Goal: Task Accomplishment & Management: Manage account settings

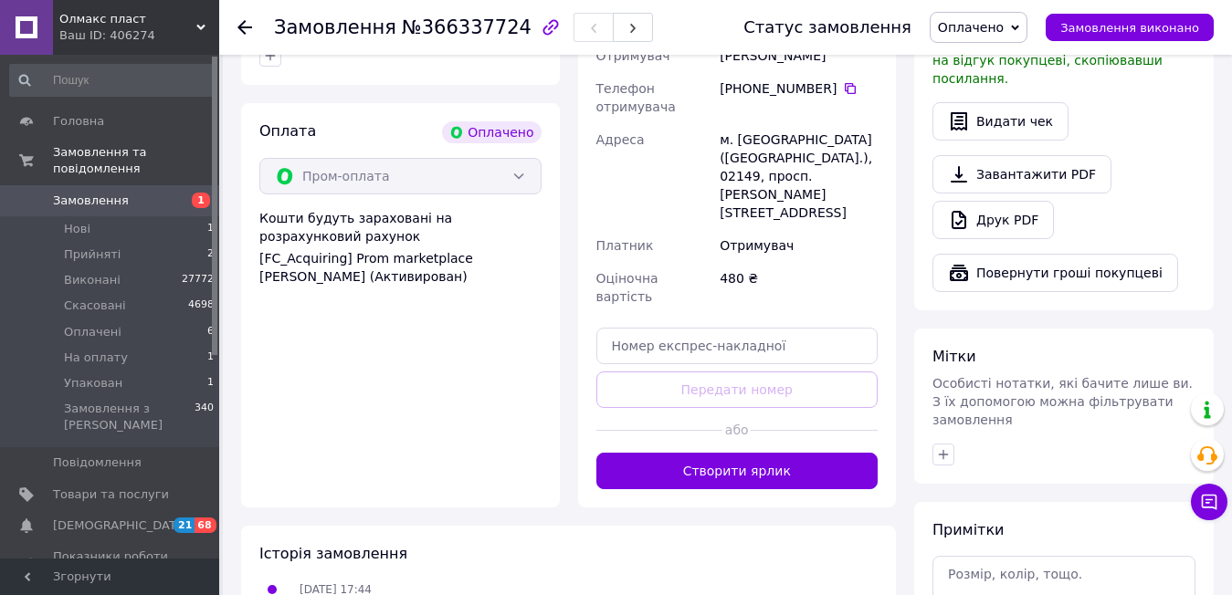
scroll to position [770, 0]
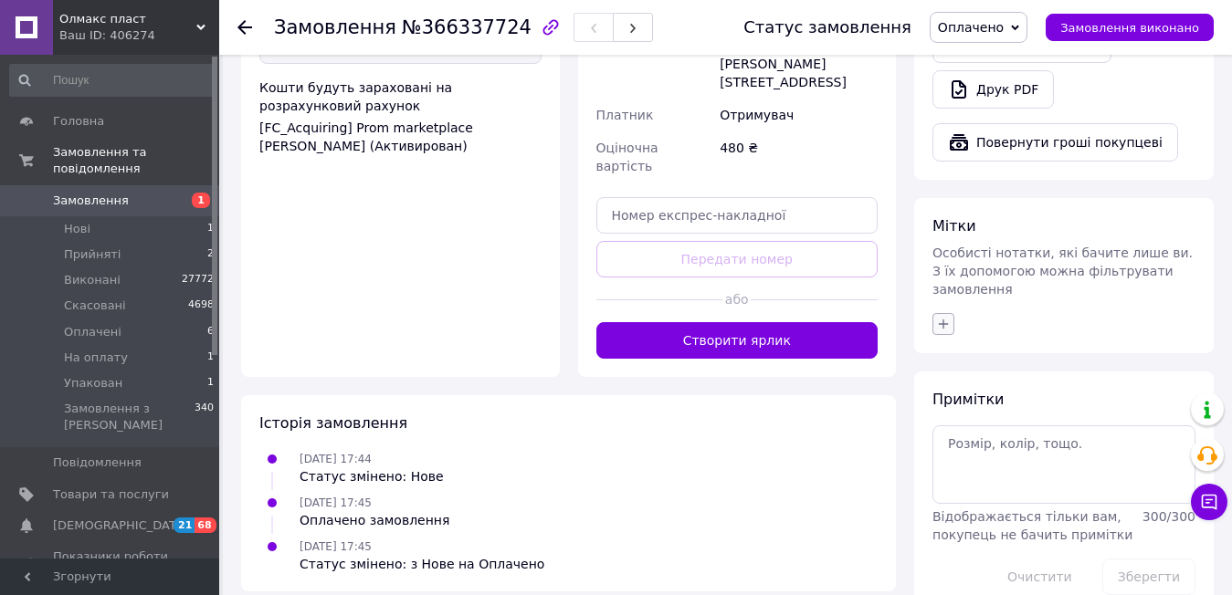
click at [945, 317] on icon "button" at bounding box center [943, 324] width 15 height 15
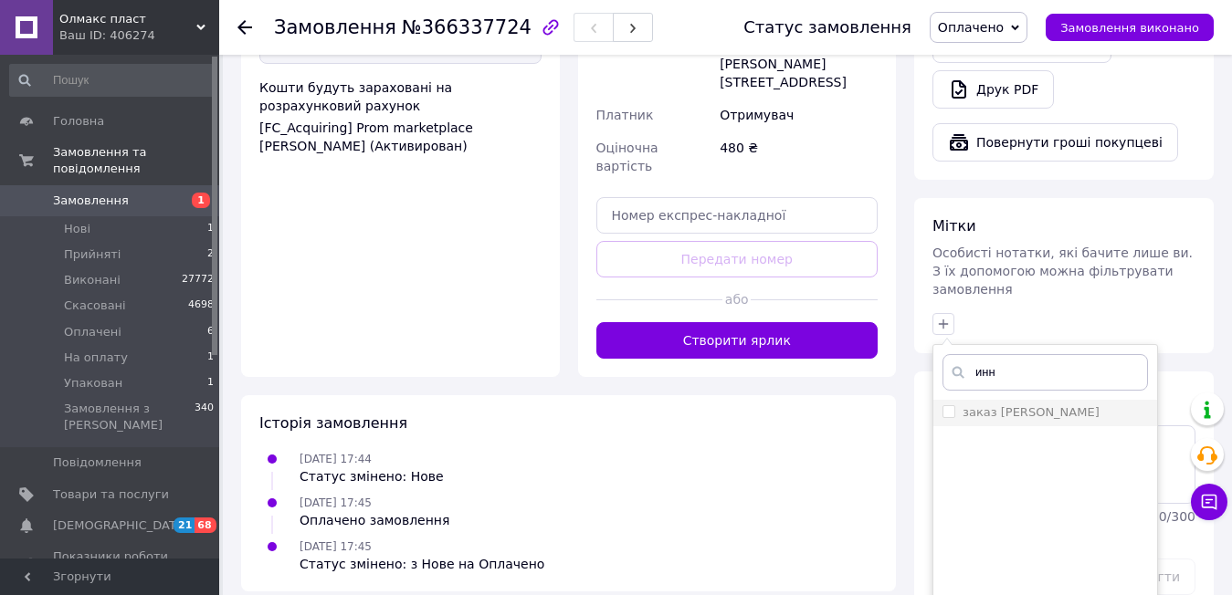
type input "инн"
drag, startPoint x: 946, startPoint y: 376, endPoint x: 975, endPoint y: 355, distance: 36.0
click at [944, 405] on input "заказ [PERSON_NAME]" at bounding box center [948, 411] width 12 height 12
checkbox input "true"
drag, startPoint x: 994, startPoint y: 335, endPoint x: 970, endPoint y: 336, distance: 23.8
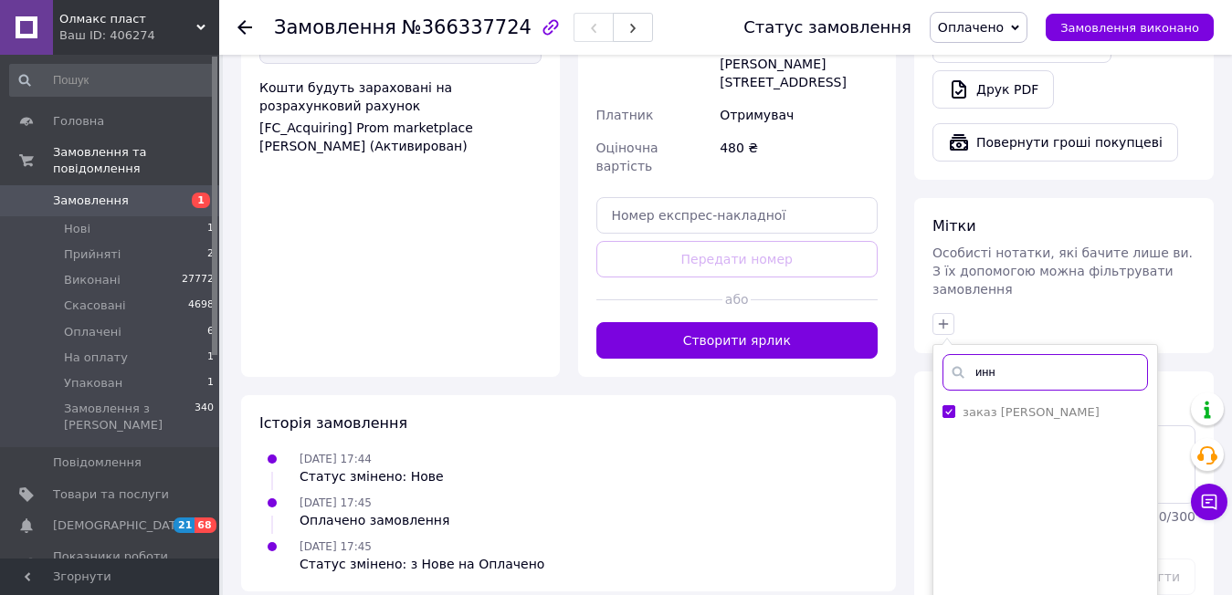
click at [970, 354] on input "инн" at bounding box center [1044, 372] width 205 height 37
type input "нед"
click at [951, 405] on input "недозвон" at bounding box center [948, 411] width 12 height 12
checkbox input "true"
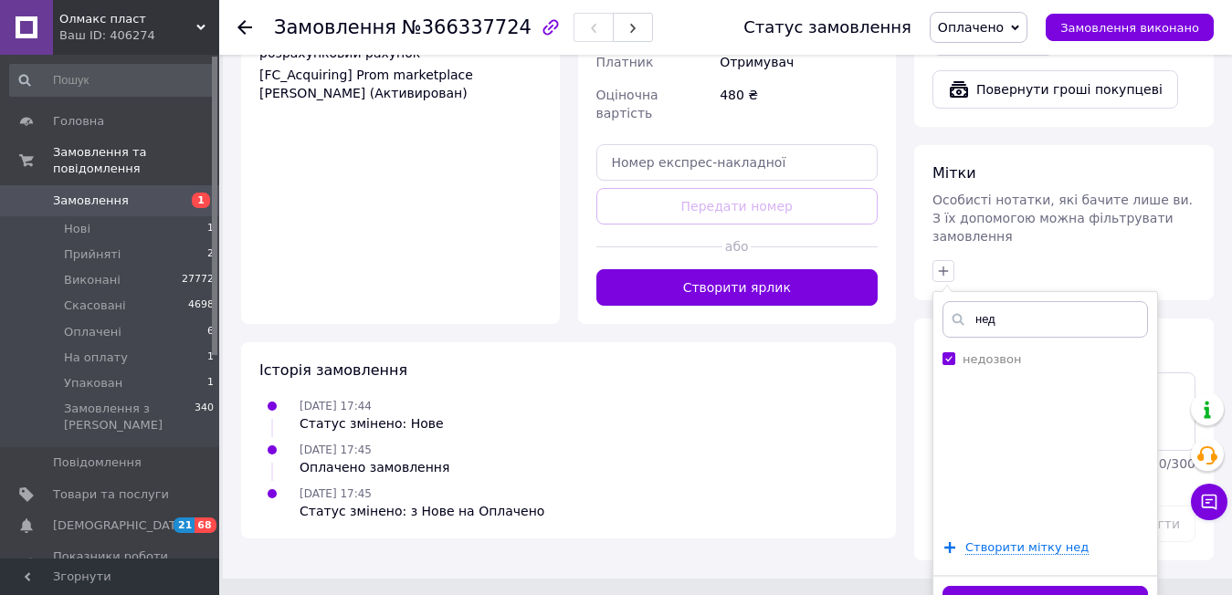
click at [999, 586] on button "Додати мітку" at bounding box center [1044, 604] width 205 height 36
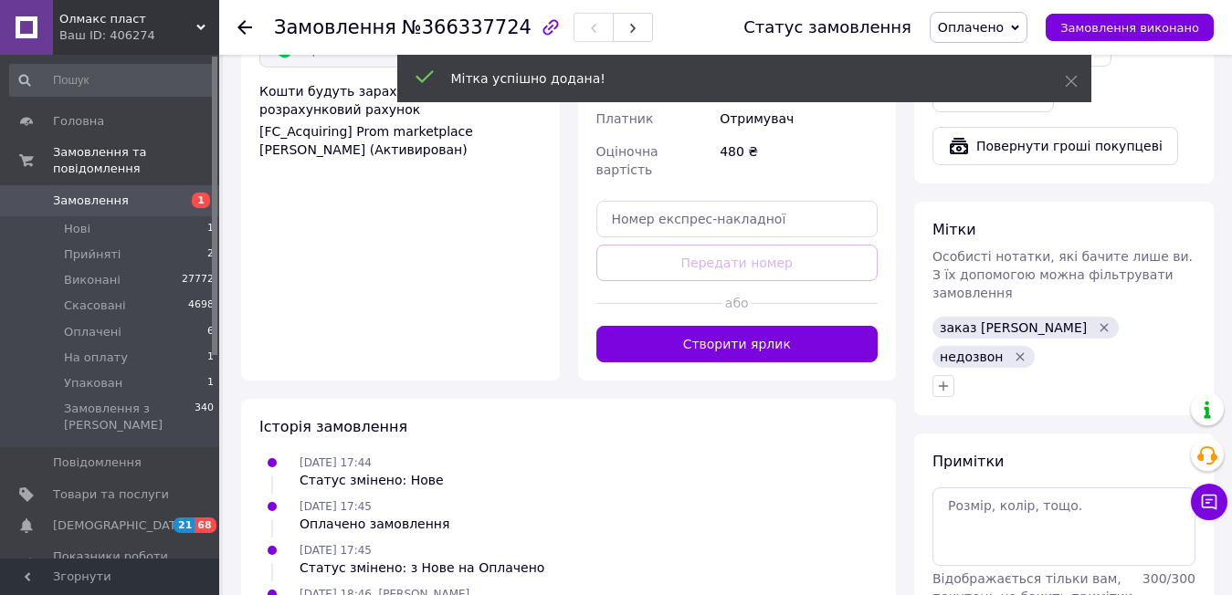
scroll to position [799, 0]
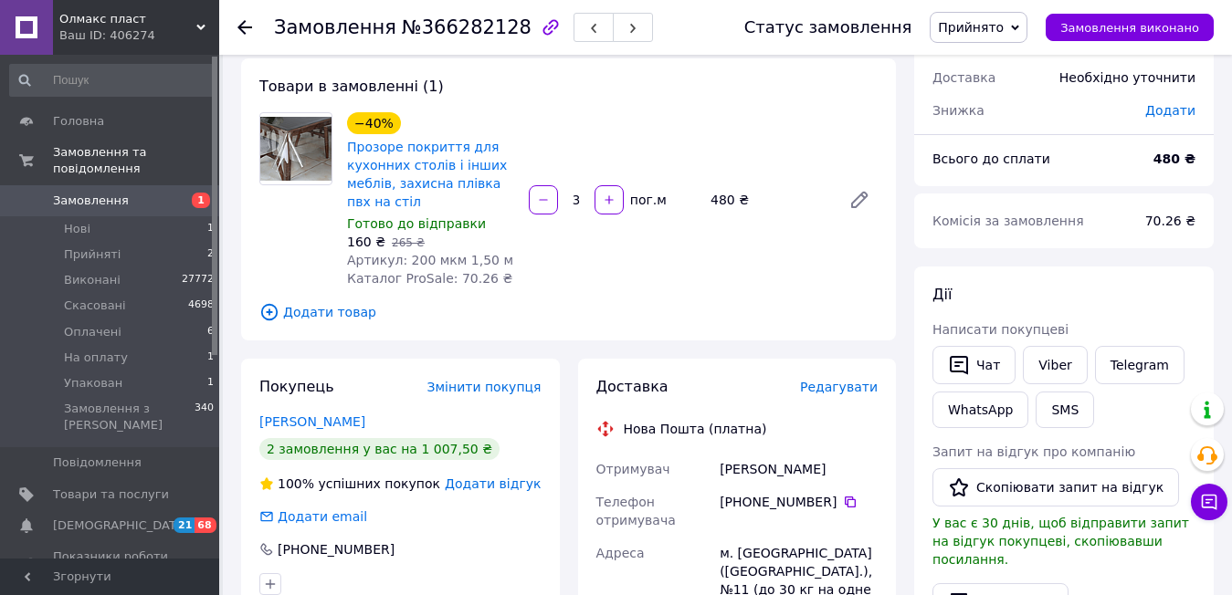
scroll to position [457, 0]
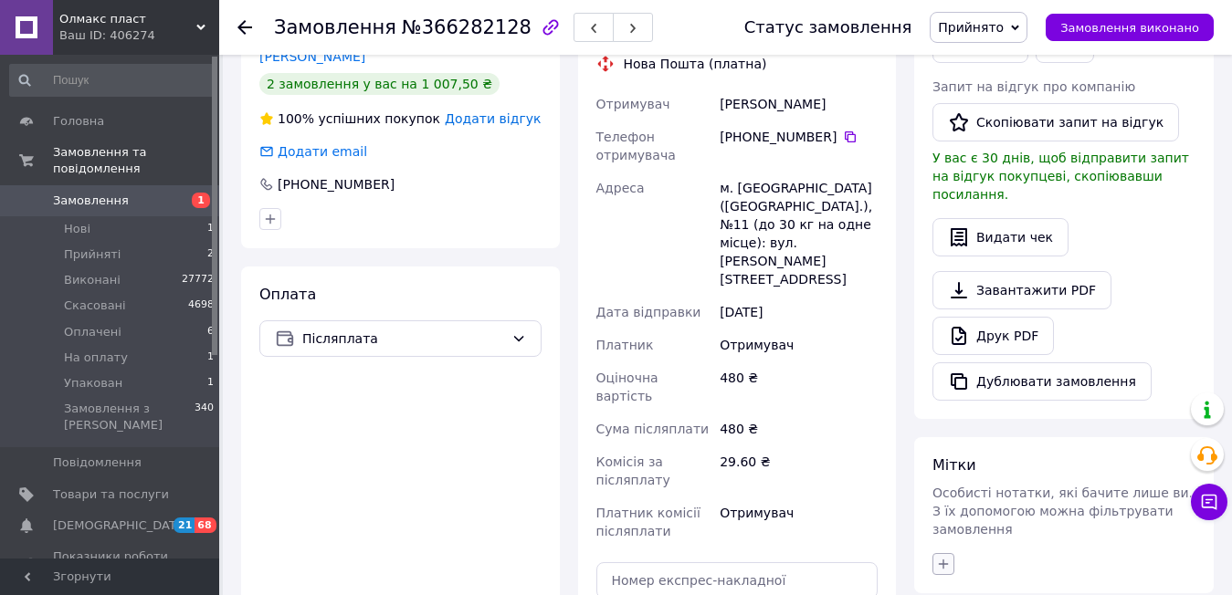
click at [945, 557] on icon "button" at bounding box center [943, 564] width 15 height 15
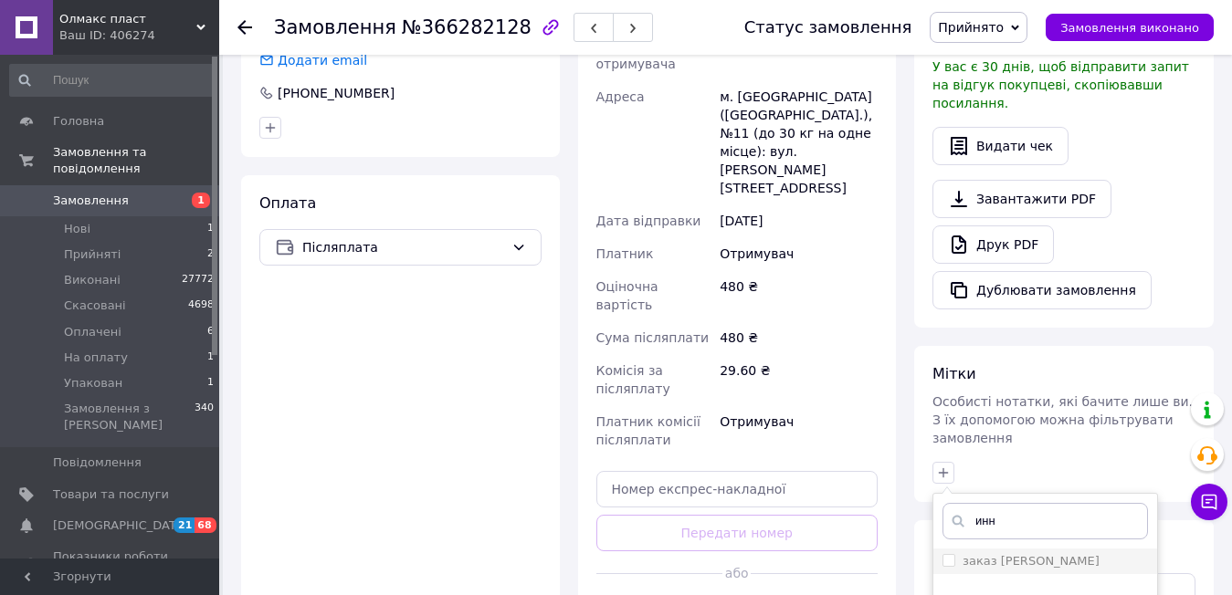
type input "инн"
click at [946, 554] on input "заказ [PERSON_NAME]" at bounding box center [948, 560] width 12 height 12
checkbox input "true"
drag, startPoint x: 995, startPoint y: 485, endPoint x: 972, endPoint y: 480, distance: 24.2
click at [972, 503] on input "инн" at bounding box center [1044, 521] width 205 height 37
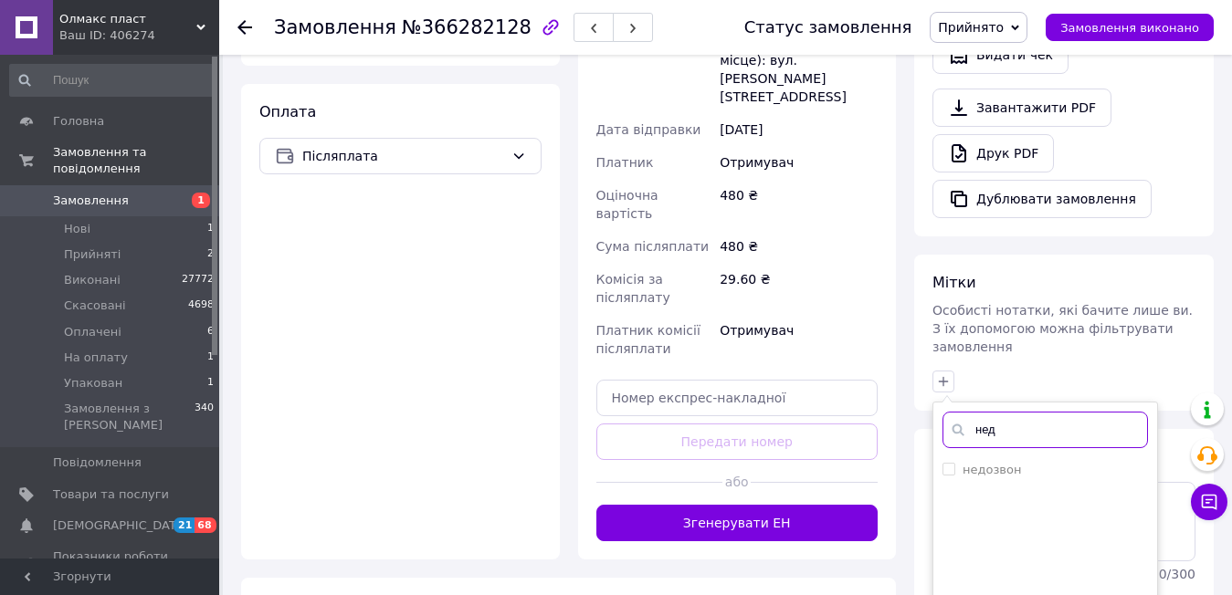
scroll to position [731, 0]
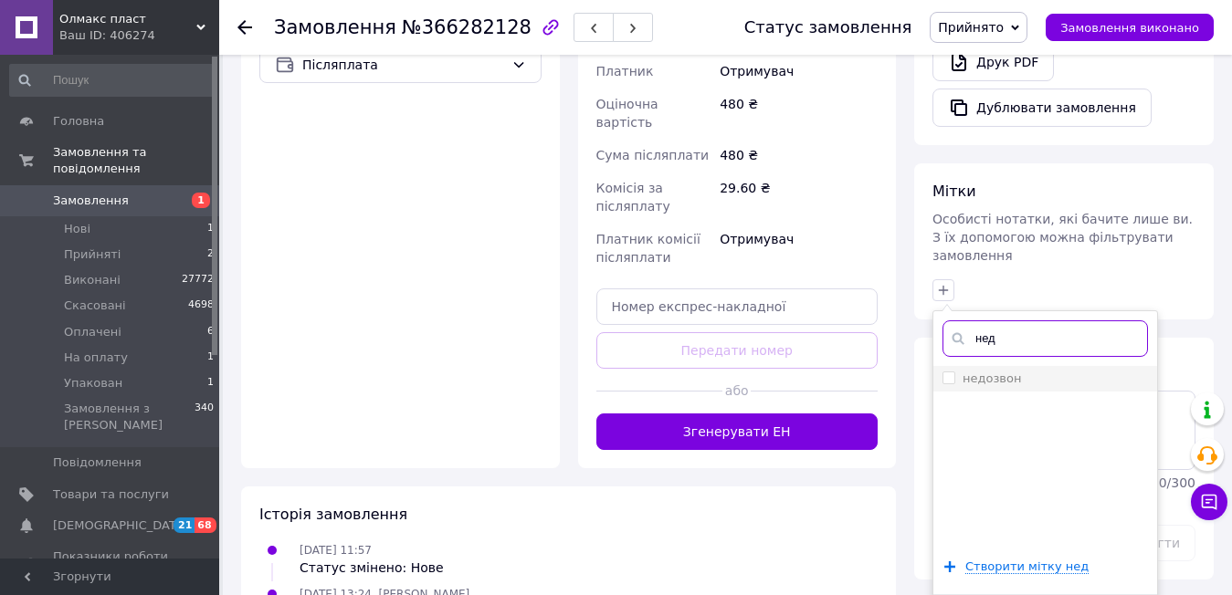
type input "нед"
click at [950, 372] on input "недозвон" at bounding box center [948, 378] width 12 height 12
checkbox input "true"
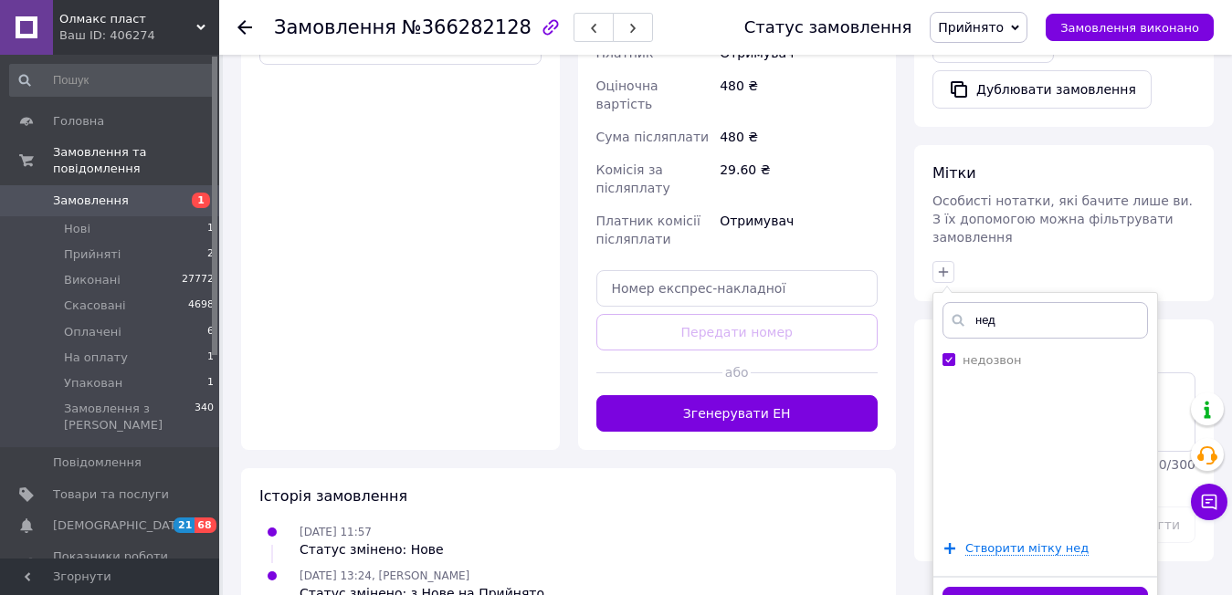
click at [998, 587] on button "Додати мітку" at bounding box center [1044, 605] width 205 height 36
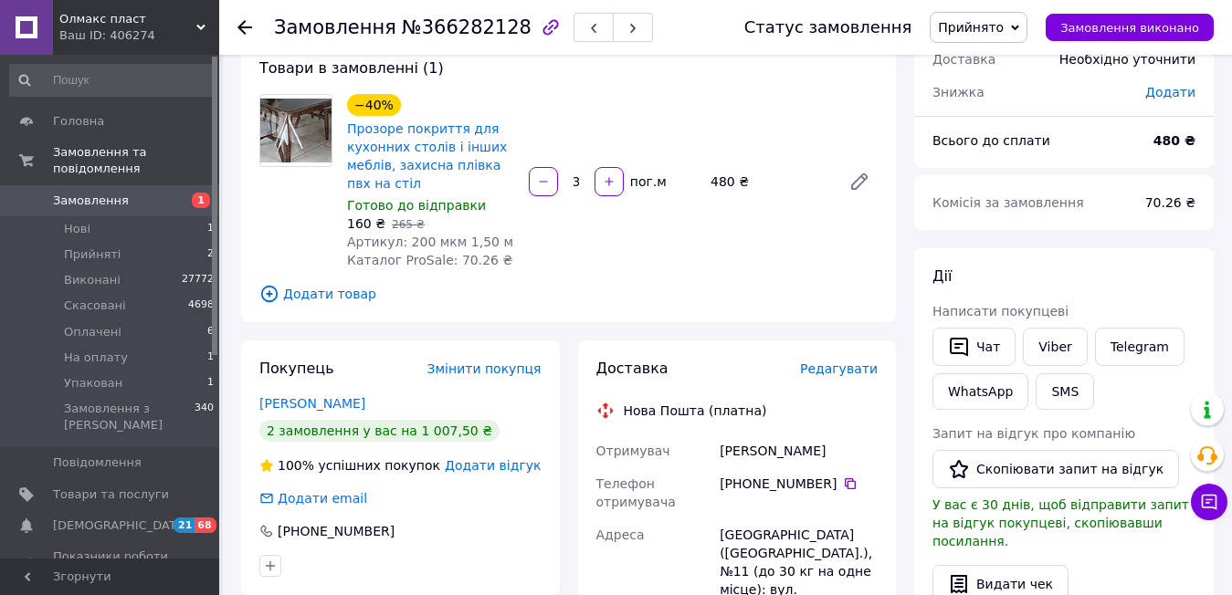
scroll to position [0, 0]
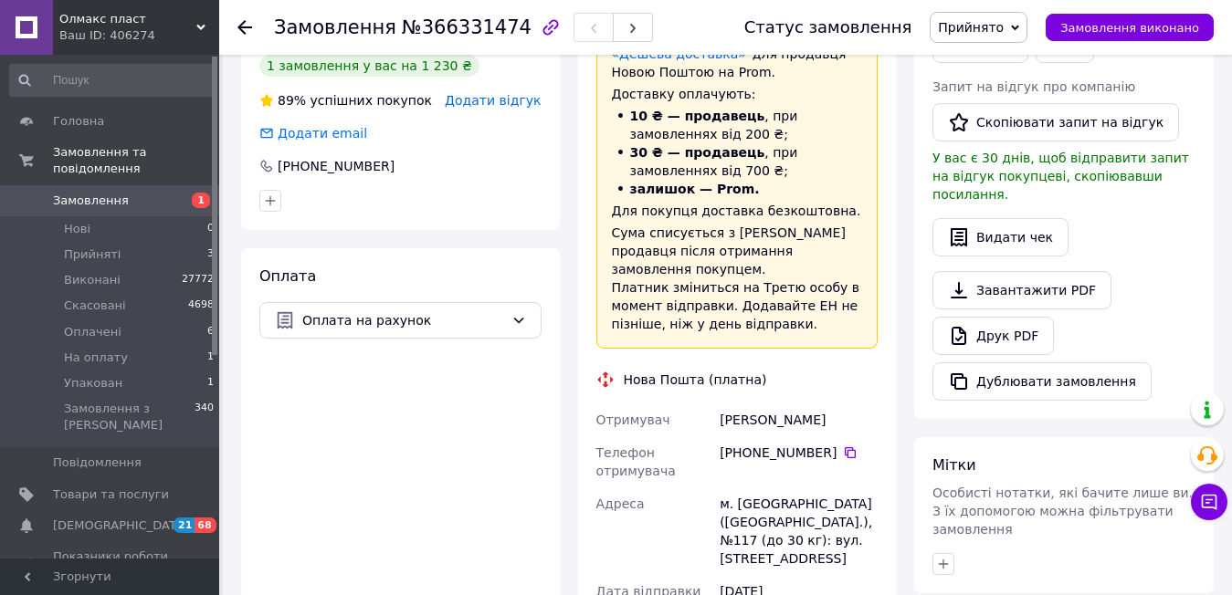
scroll to position [548, 0]
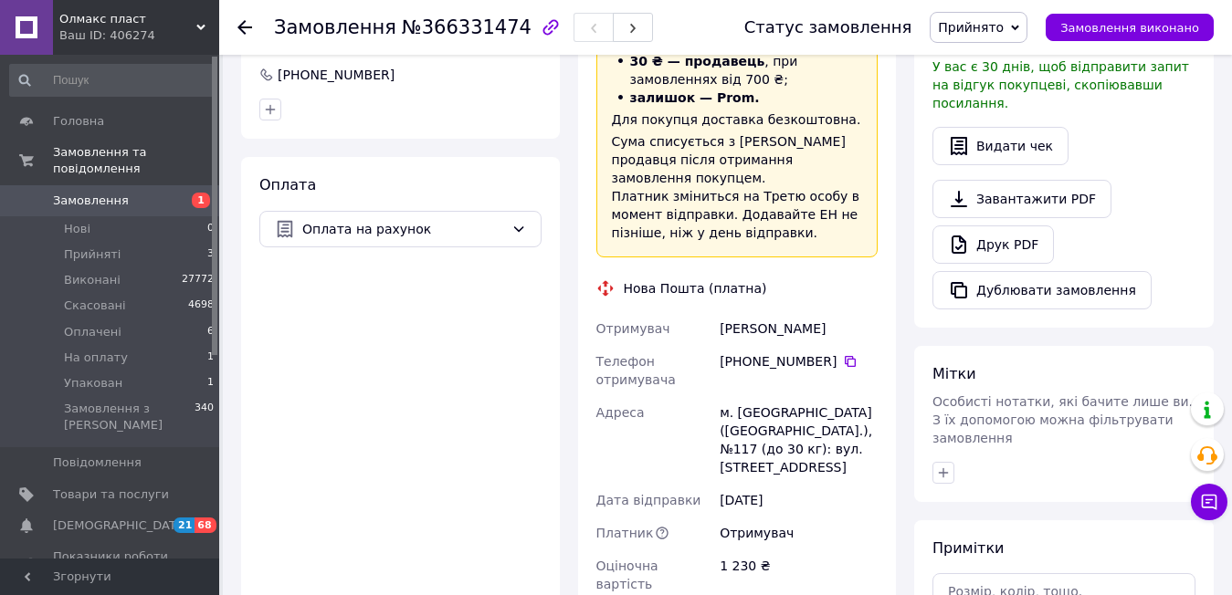
click at [1027, 21] on span "Прийнято" at bounding box center [979, 27] width 98 height 31
click at [1016, 143] on li "На оплату" at bounding box center [979, 145] width 96 height 27
click at [950, 466] on icon "button" at bounding box center [943, 473] width 15 height 15
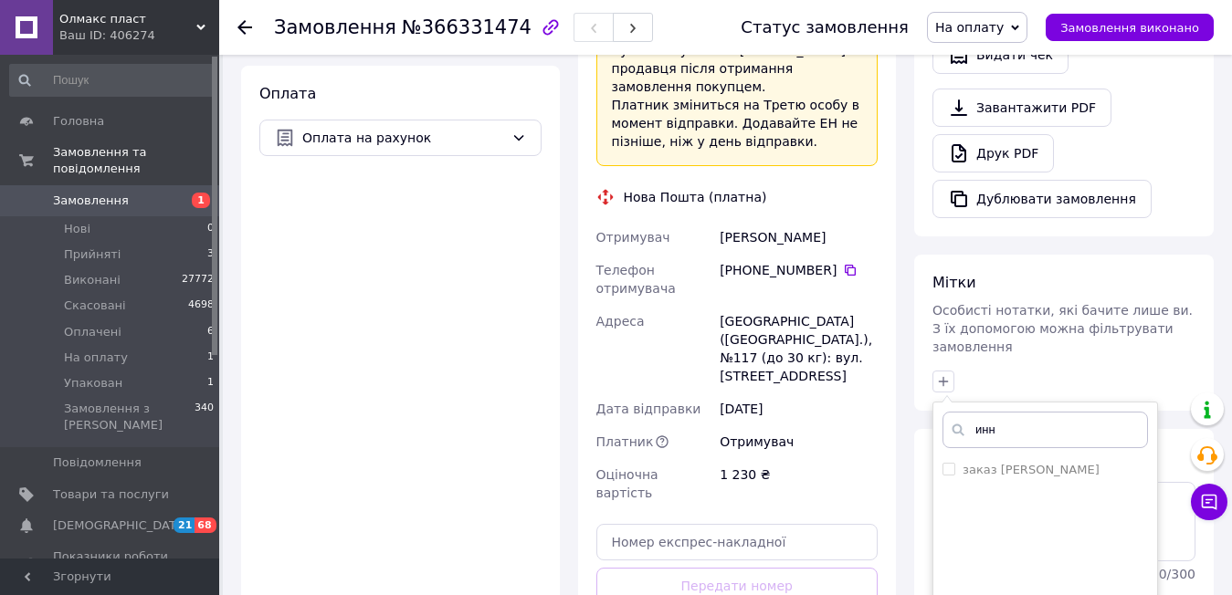
scroll to position [731, 0]
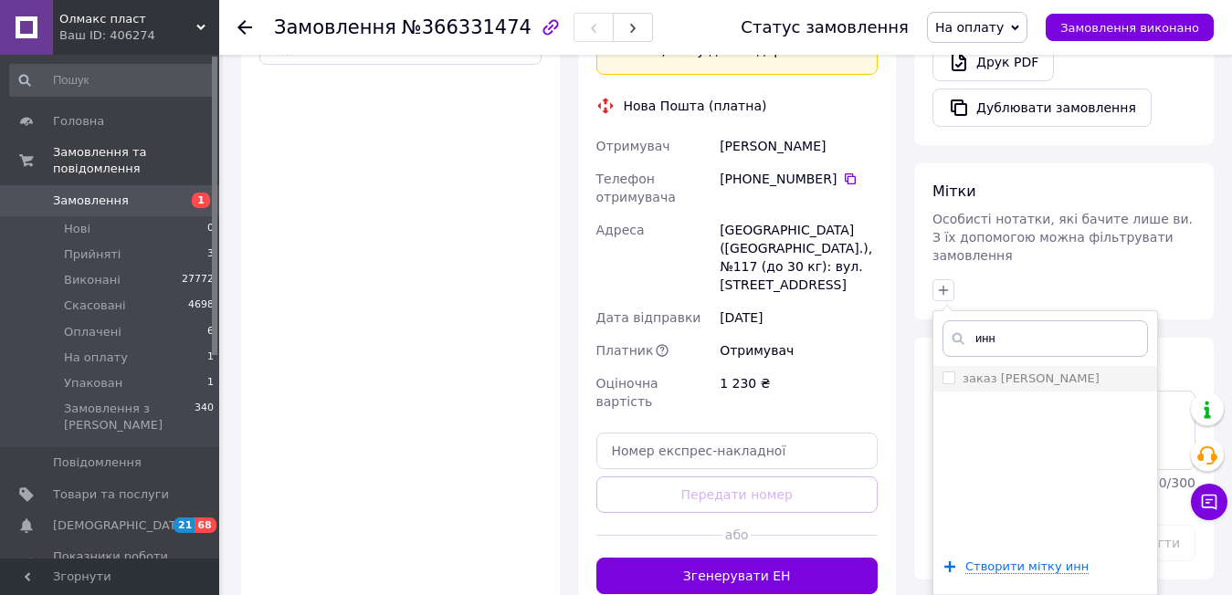
type input "инн"
click at [948, 372] on input "заказ [PERSON_NAME]" at bounding box center [948, 378] width 12 height 12
checkbox input "true"
drag, startPoint x: 997, startPoint y: 302, endPoint x: 974, endPoint y: 301, distance: 22.9
click at [974, 321] on input "инн" at bounding box center [1044, 339] width 205 height 37
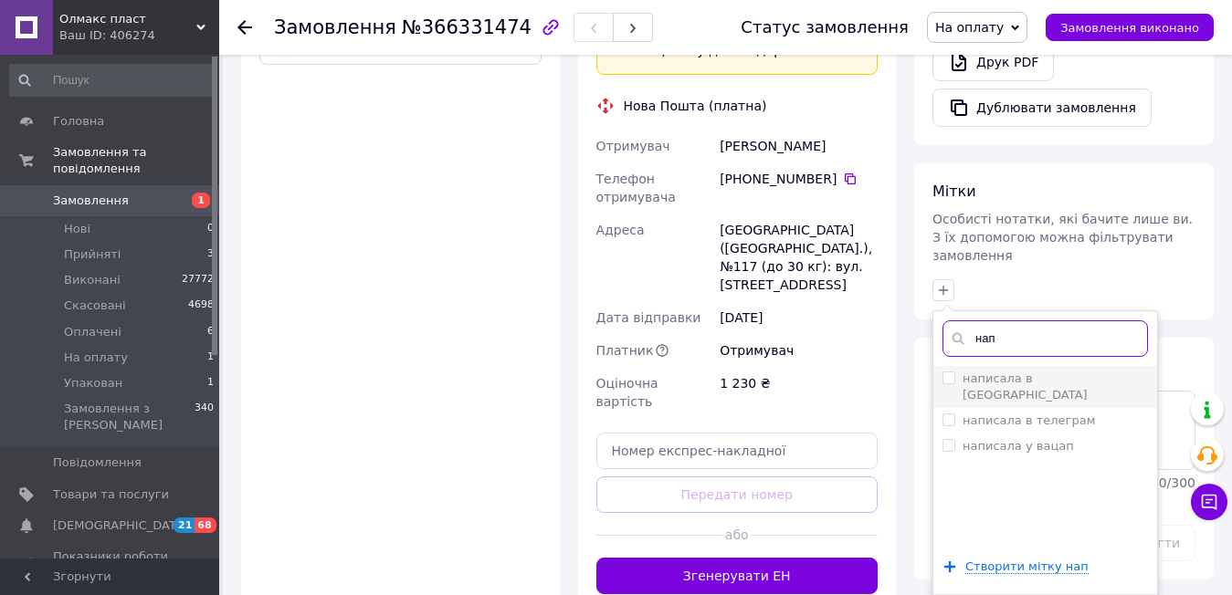
type input "нап"
click at [944, 372] on input "написала в [GEOGRAPHIC_DATA]" at bounding box center [948, 378] width 12 height 12
checkbox input "true"
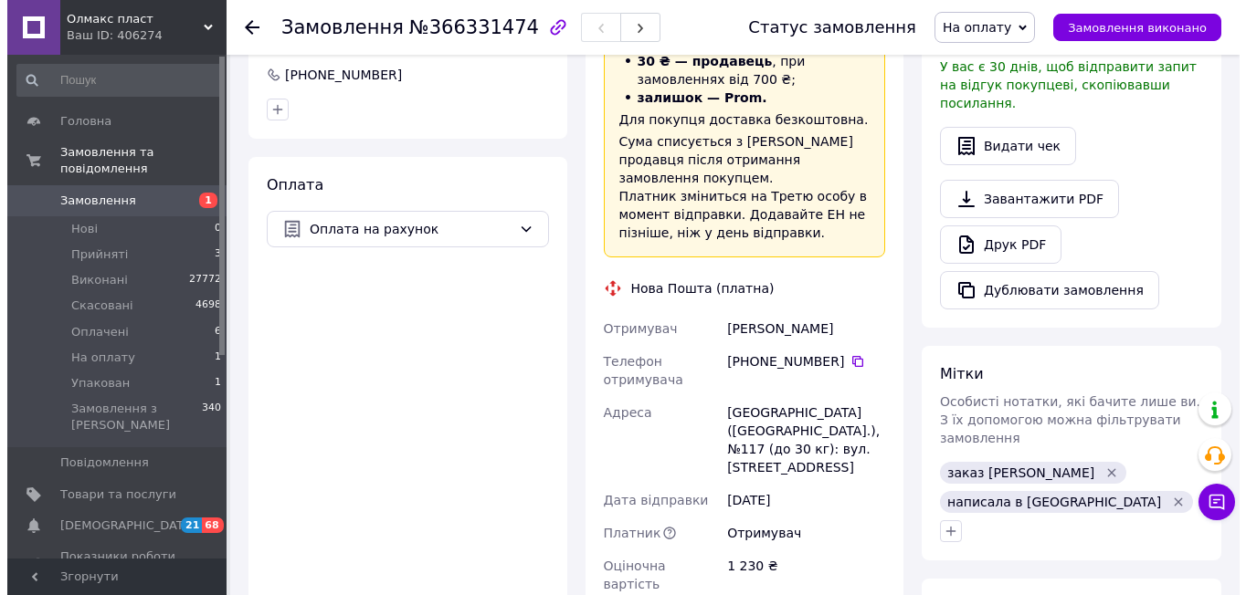
scroll to position [365, 0]
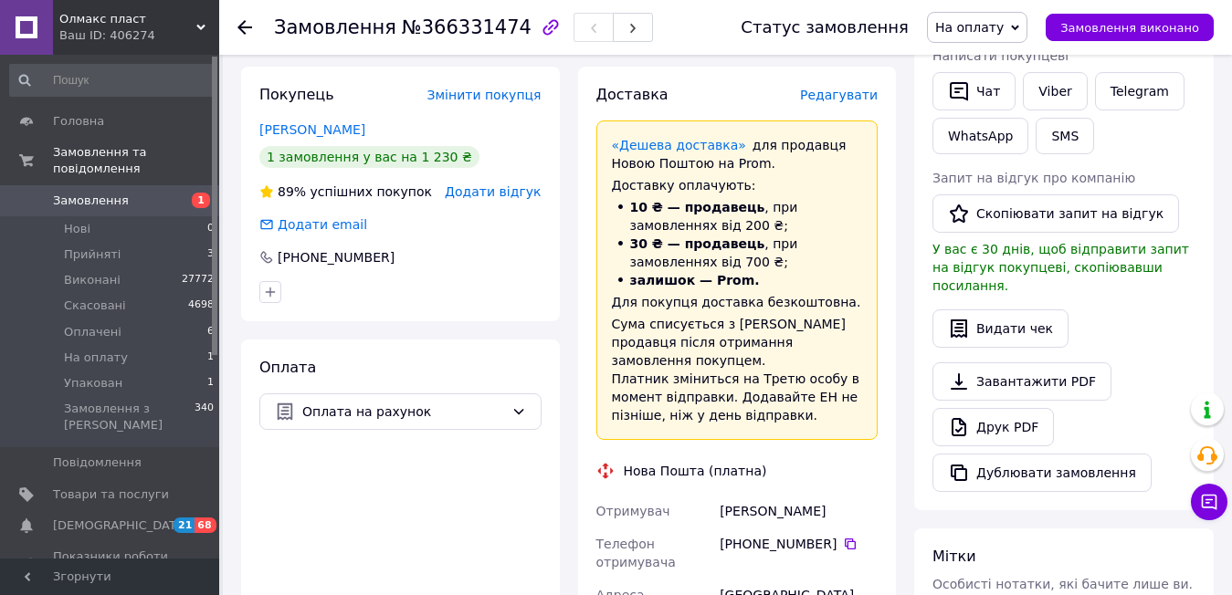
click at [847, 100] on span "Редагувати" at bounding box center [839, 95] width 78 height 15
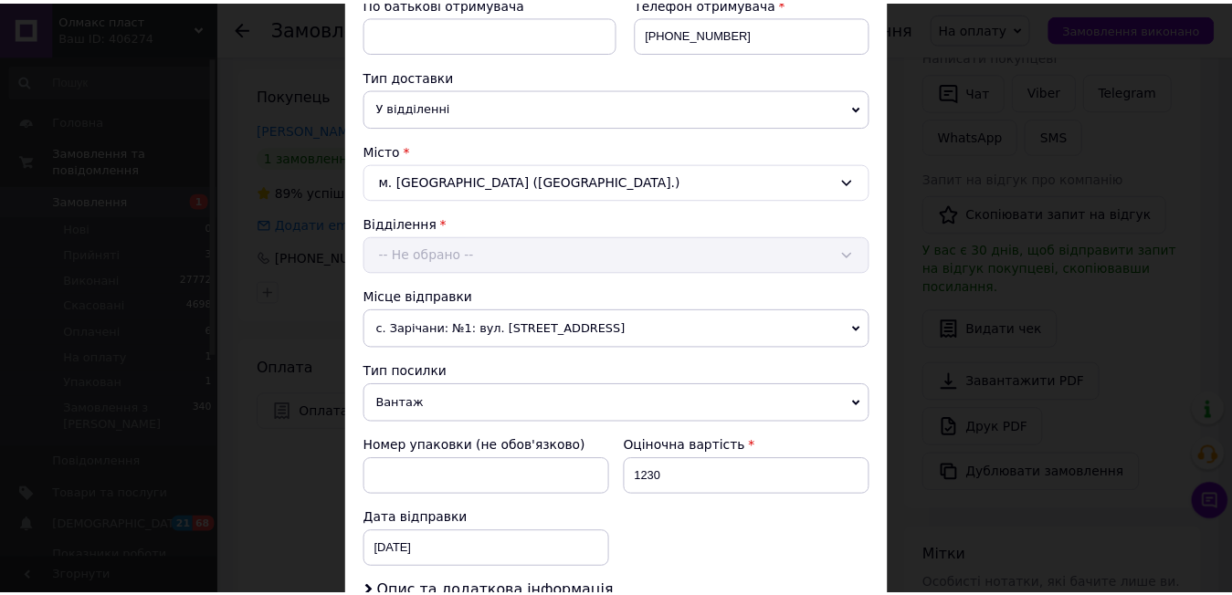
scroll to position [639, 0]
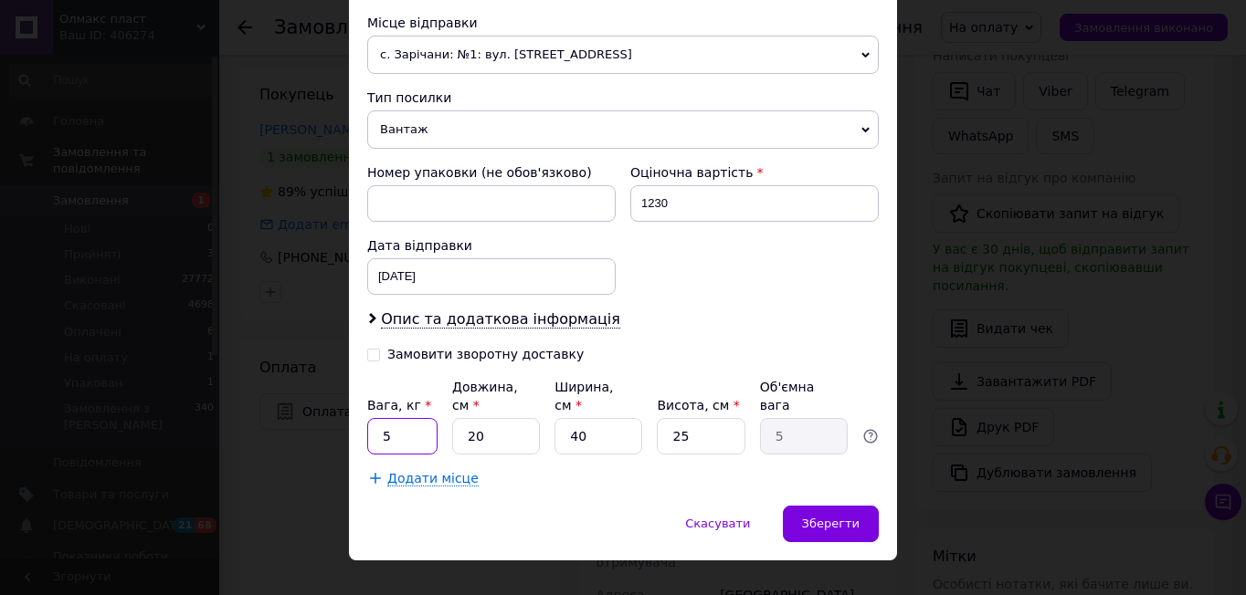
drag, startPoint x: 381, startPoint y: 419, endPoint x: 369, endPoint y: 417, distance: 12.0
click at [369, 418] on input "5" at bounding box center [402, 436] width 70 height 37
type input "1"
click at [817, 517] on span "Зберегти" at bounding box center [831, 524] width 58 height 14
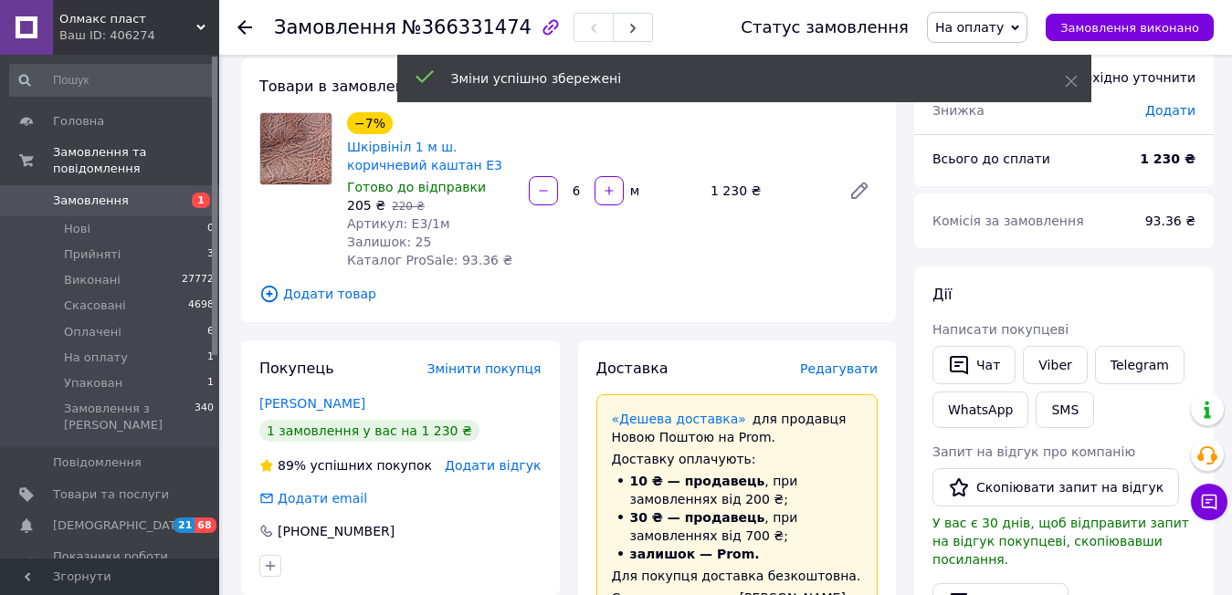
scroll to position [0, 0]
